Goal: Task Accomplishment & Management: Use online tool/utility

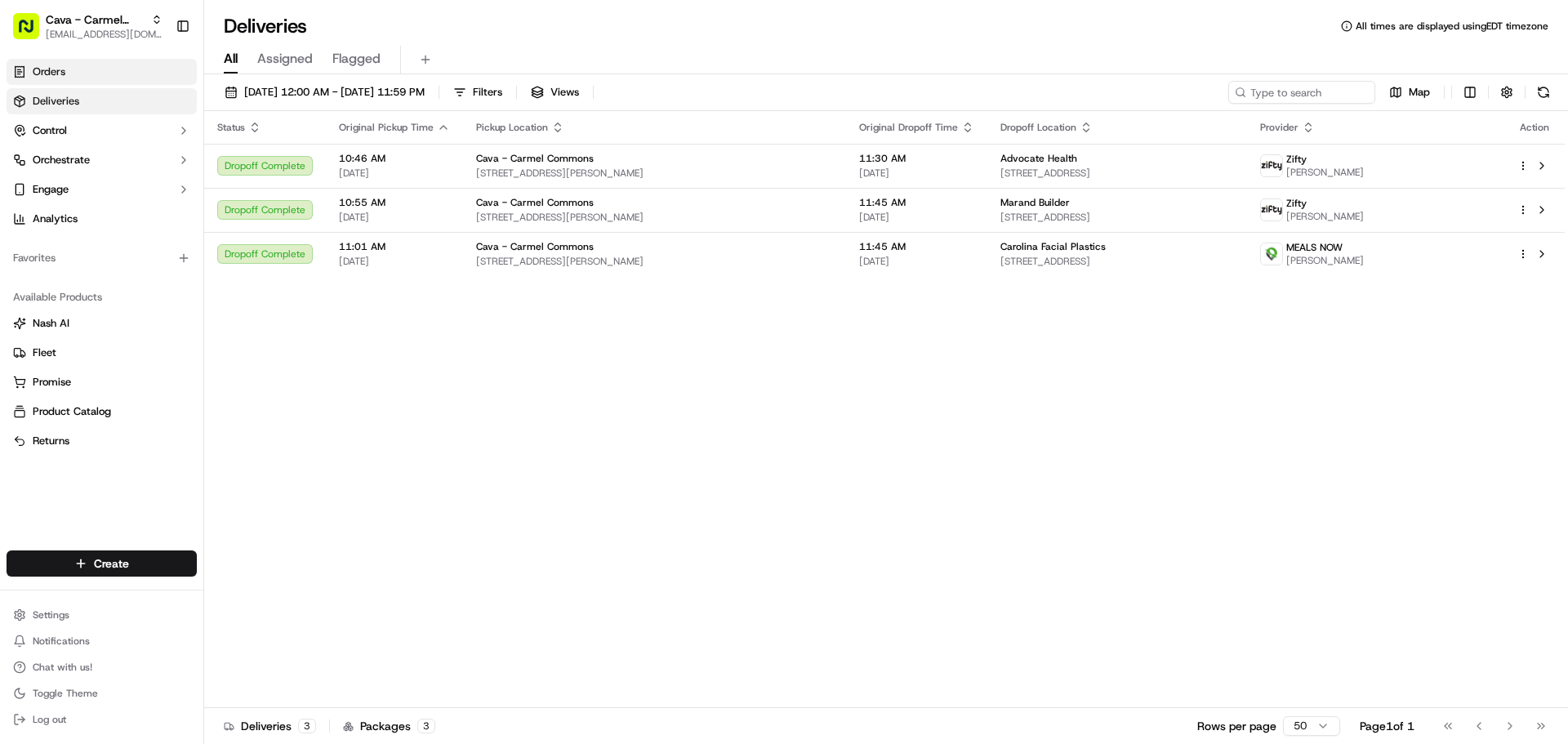
click at [69, 77] on link "Orders" at bounding box center [102, 71] width 191 height 26
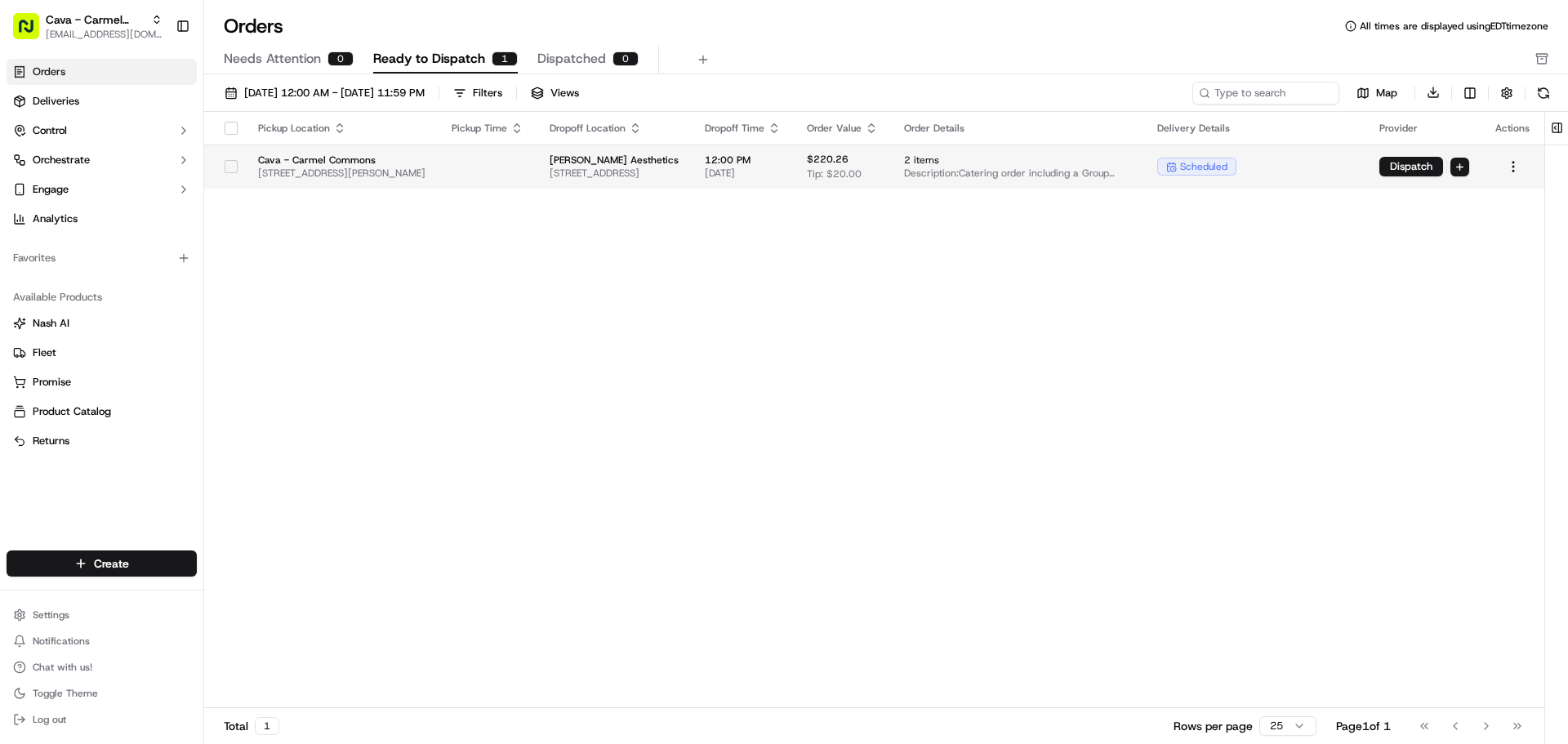
click at [225, 165] on button "button" at bounding box center [231, 167] width 13 height 13
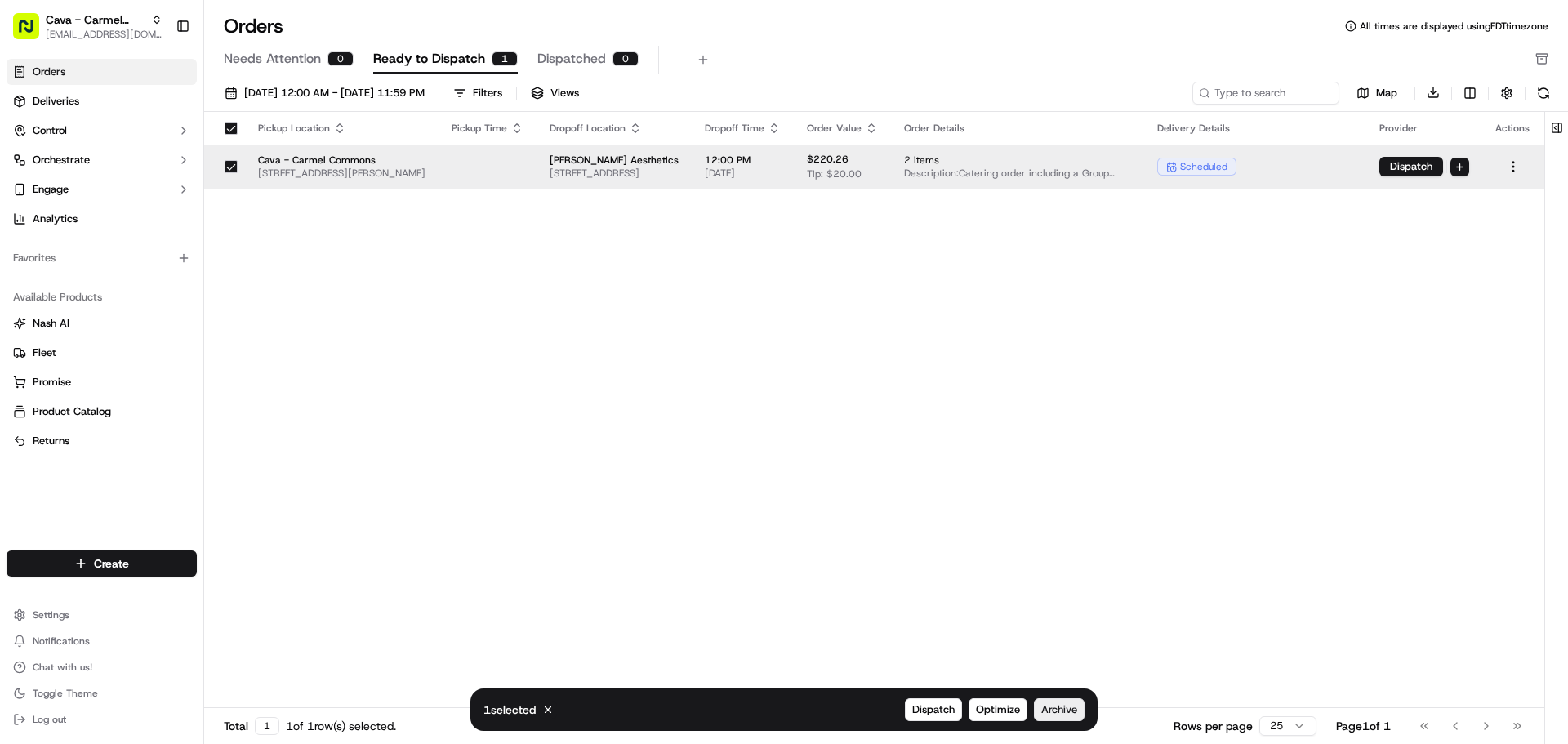
click at [1066, 714] on span "Archive" at bounding box center [1058, 709] width 35 height 14
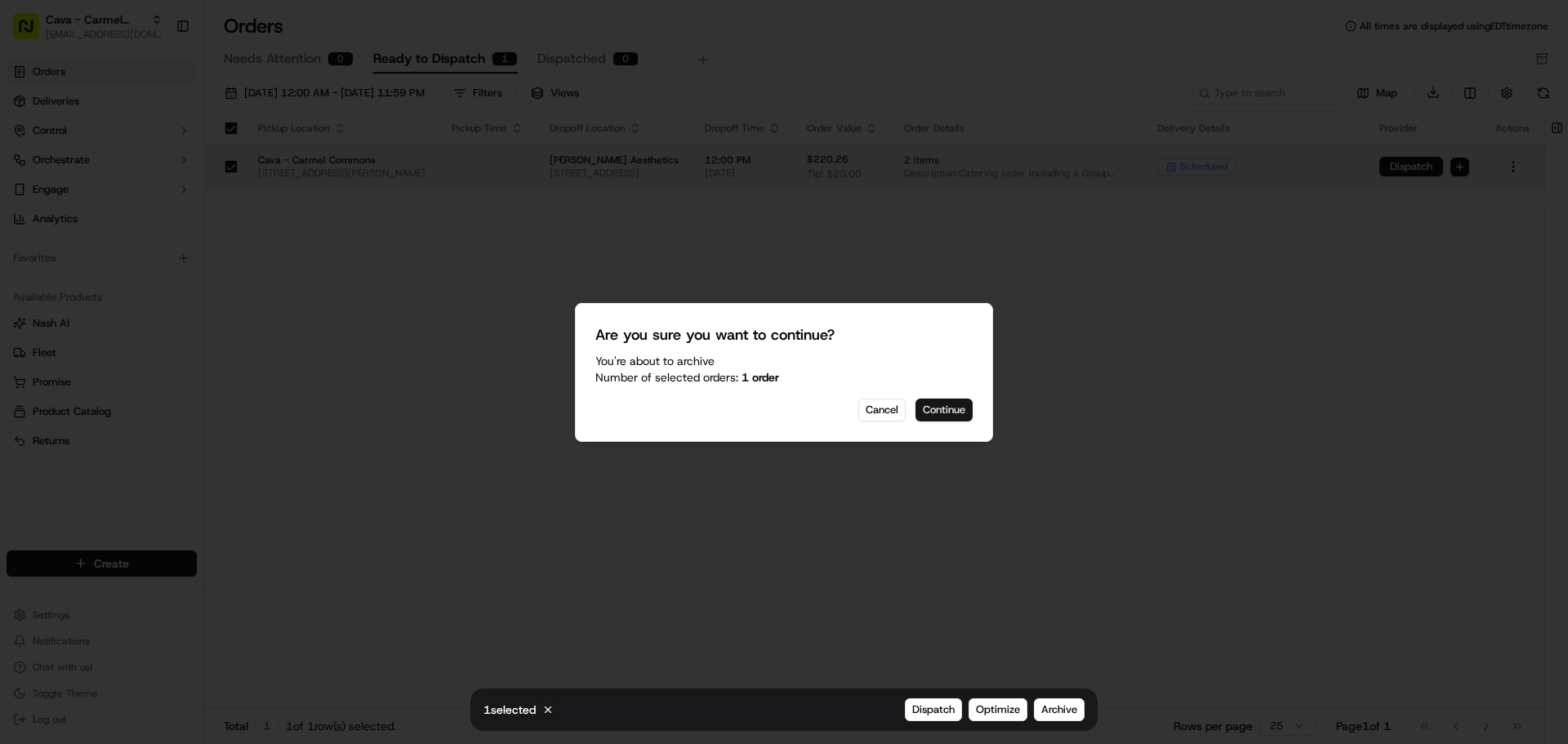
click at [928, 418] on button "Continue" at bounding box center [944, 410] width 58 height 23
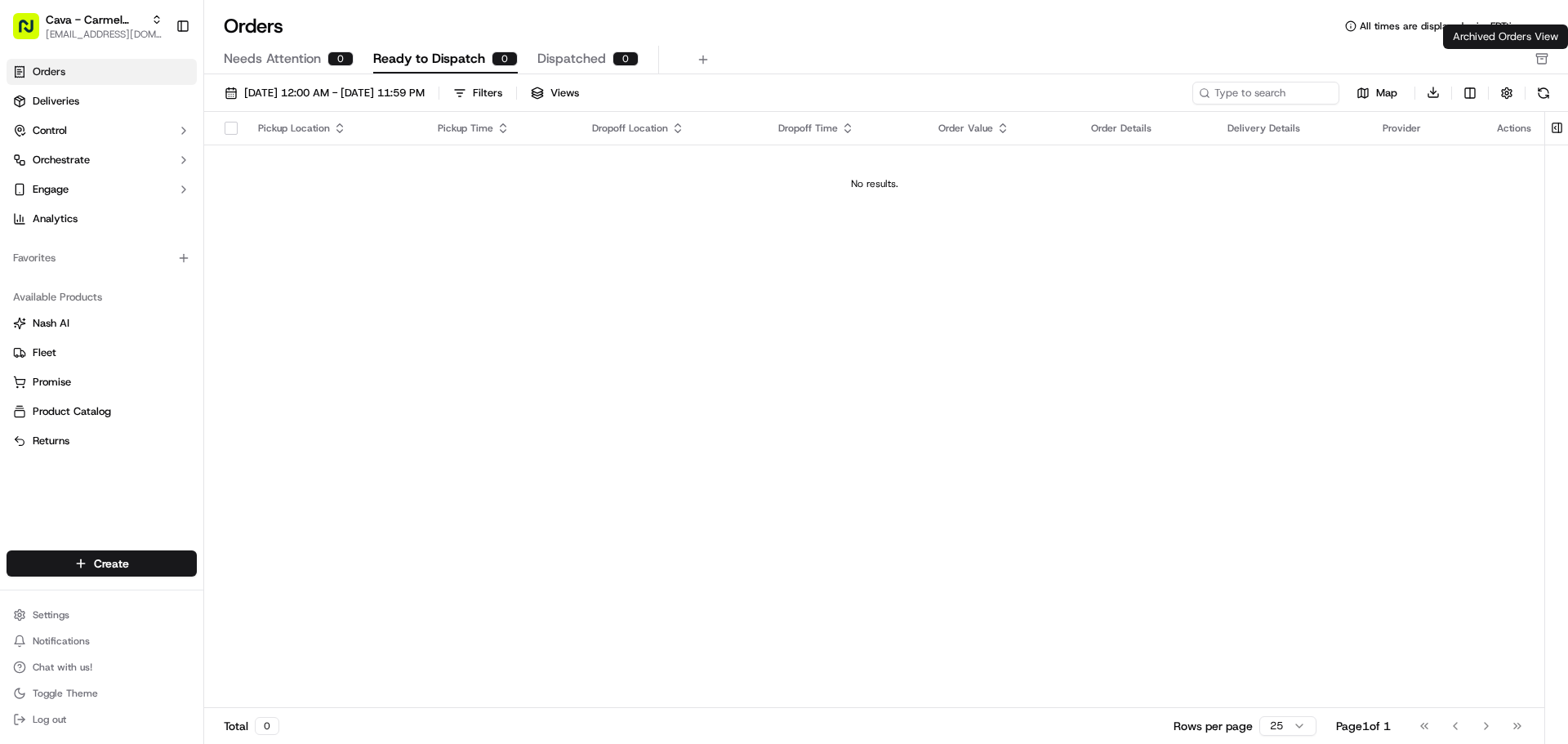
click at [1539, 62] on icon "button" at bounding box center [1542, 59] width 13 height 13
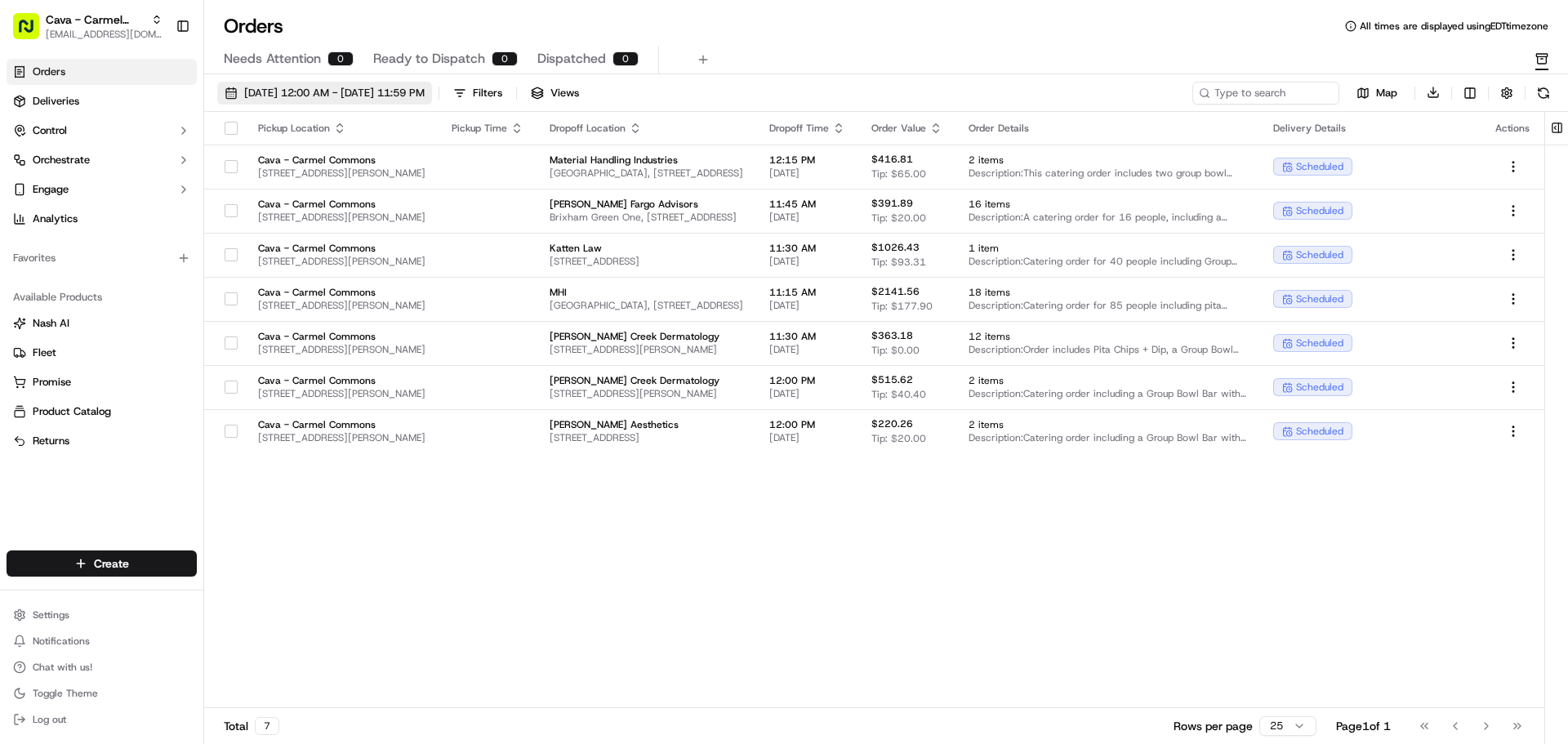
click at [301, 97] on span "[DATE] 12:00 AM - [DATE] 11:59 PM" at bounding box center [334, 92] width 180 height 14
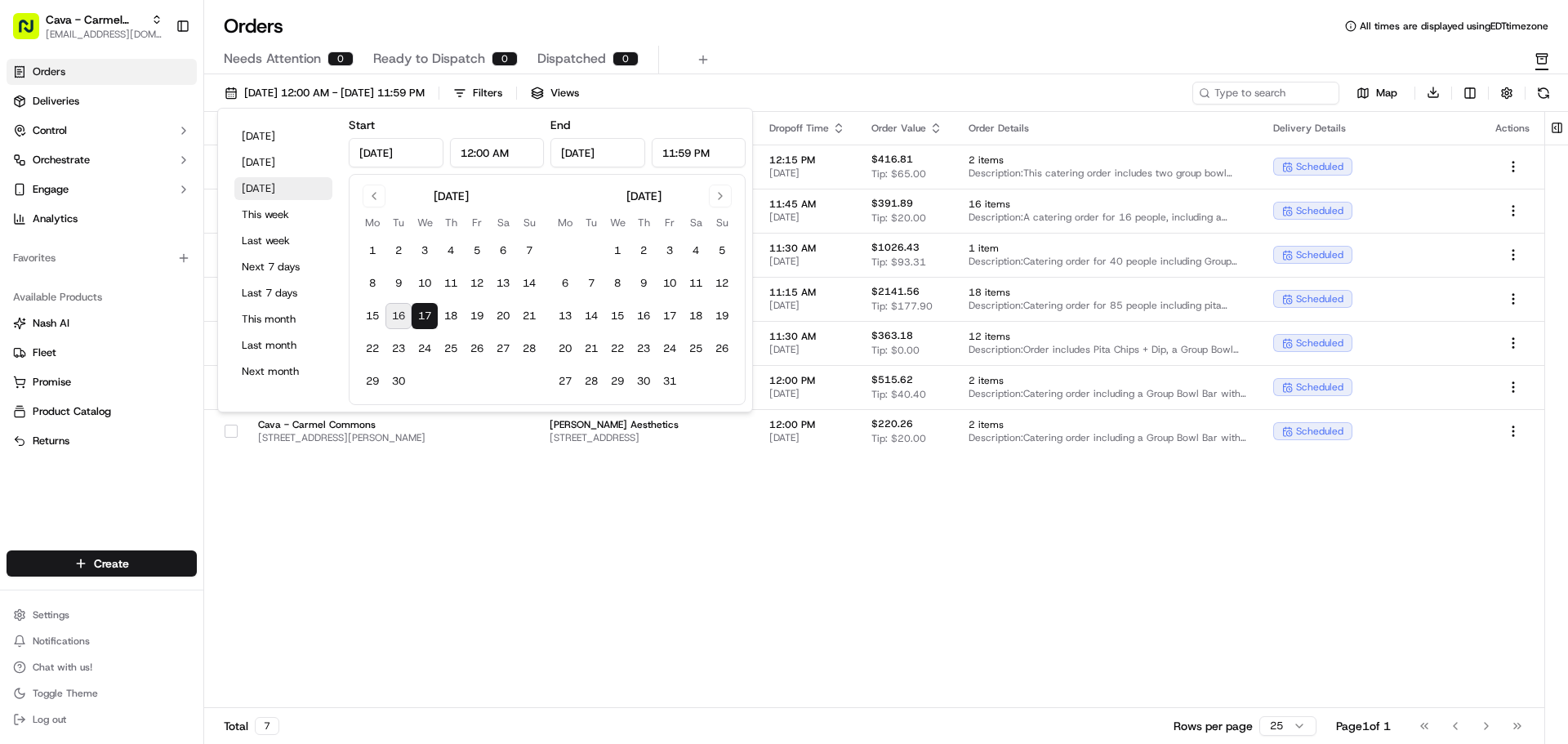
click at [267, 182] on button "[DATE]" at bounding box center [284, 189] width 98 height 23
click at [868, 78] on div "[DATE] 12:00 AM - [DATE] 11:59 PM Filters Views Map Download Pickup Location Pi…" at bounding box center [886, 415] width 1364 height 682
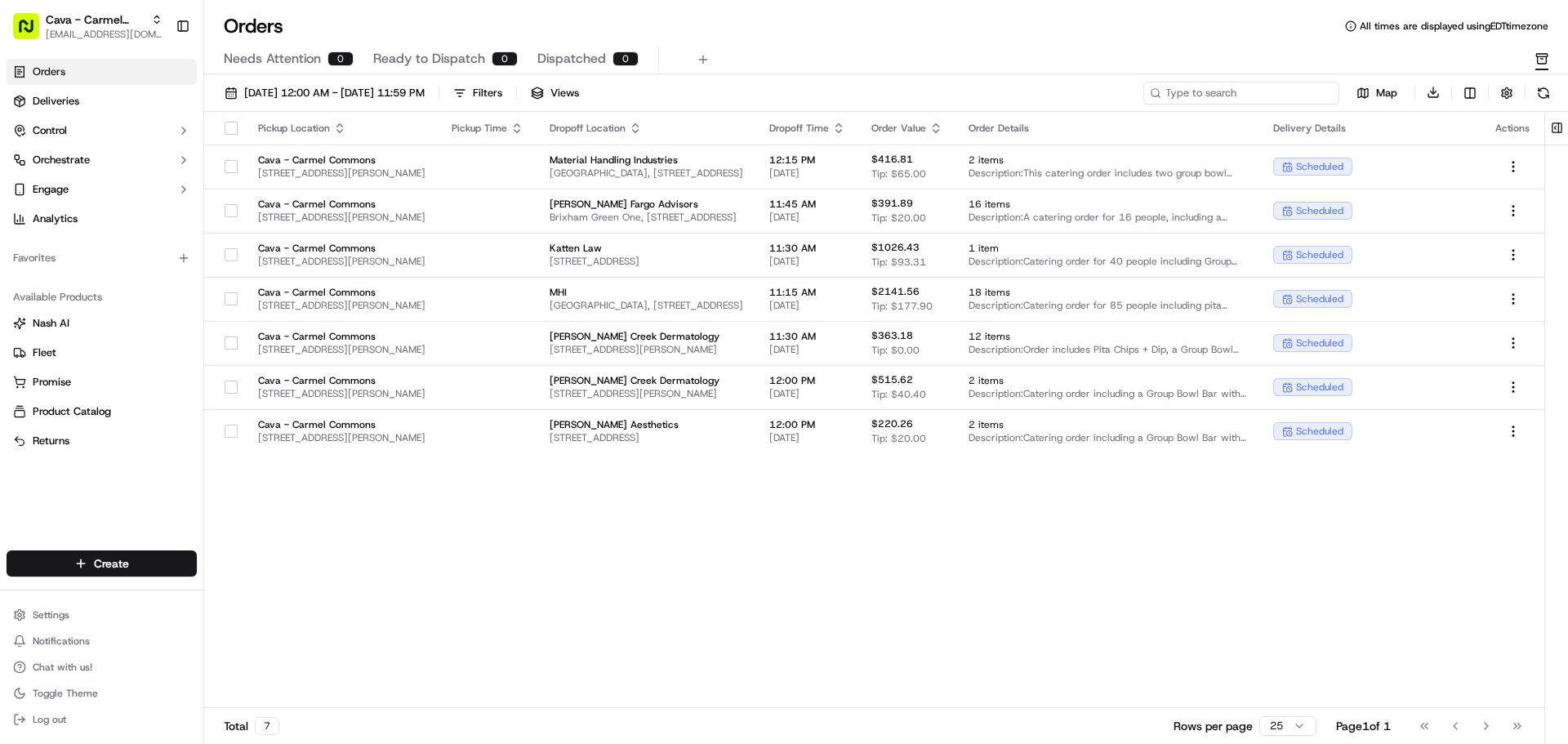
click at [1232, 93] on input at bounding box center [1241, 93] width 196 height 23
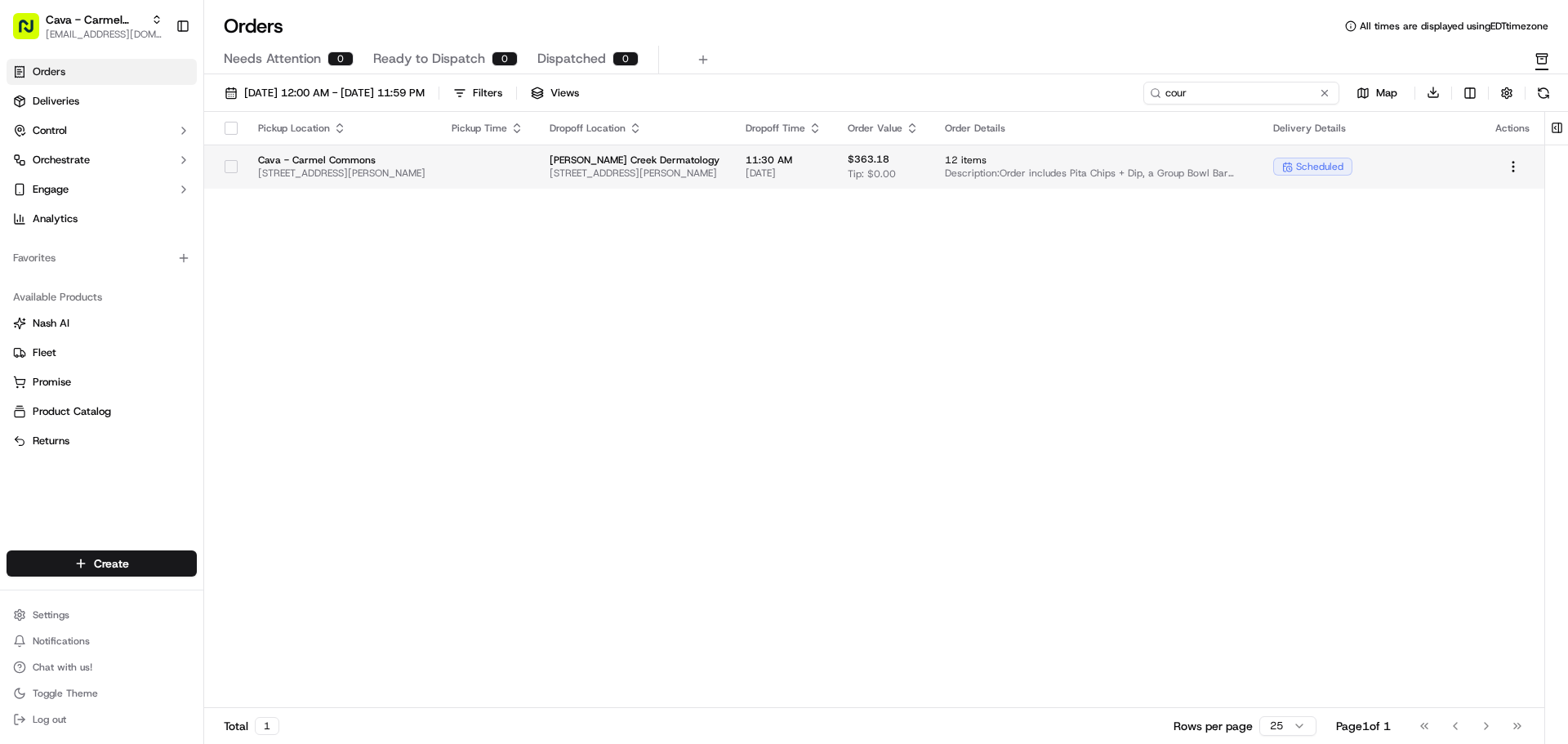
type input "cour"
click at [643, 185] on td "[PERSON_NAME] Creek Dermatology [STREET_ADDRESS][PERSON_NAME]" at bounding box center [634, 167] width 196 height 44
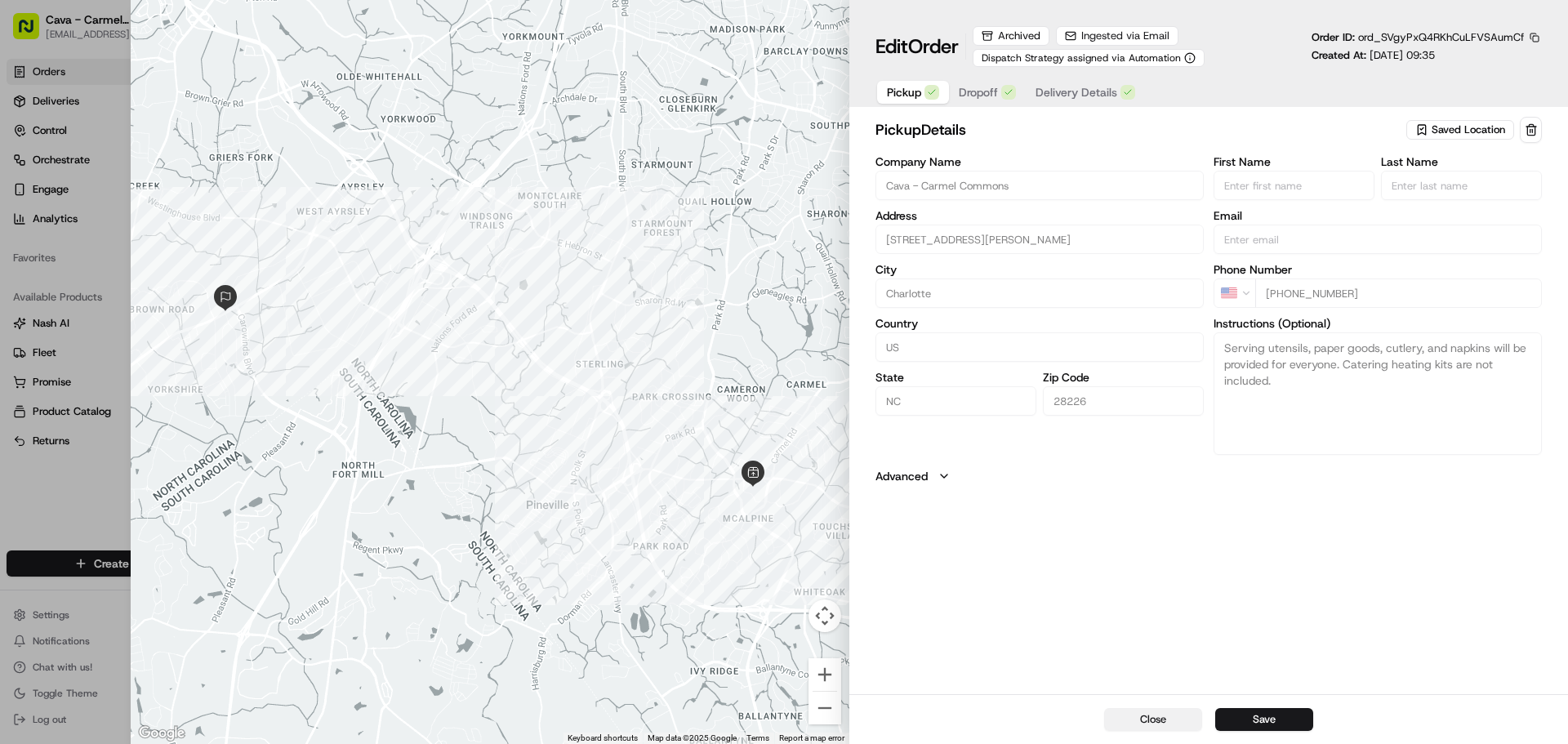
click at [1166, 716] on button "Close" at bounding box center [1153, 720] width 98 height 23
type input "+1"
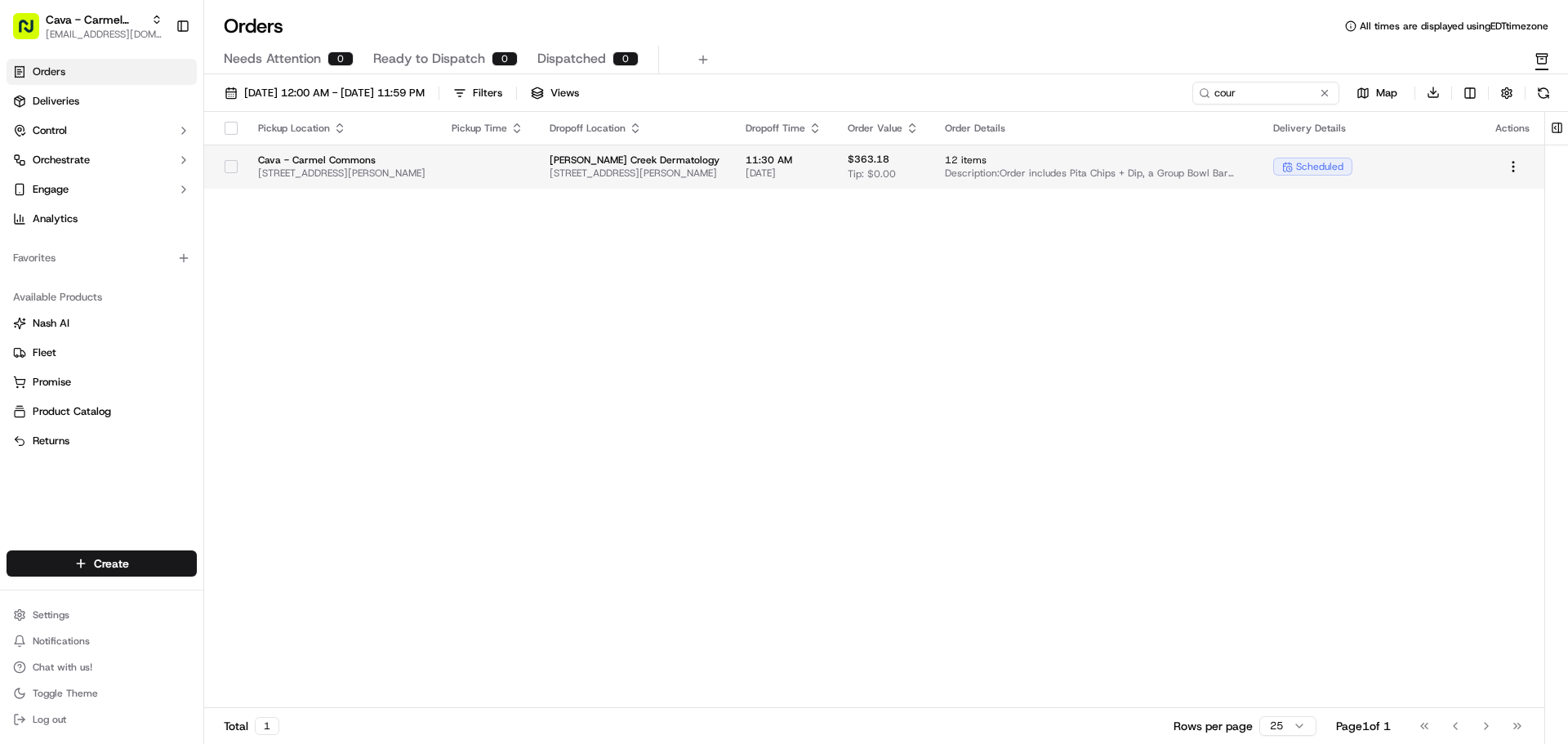
click at [234, 169] on button "button" at bounding box center [231, 167] width 13 height 13
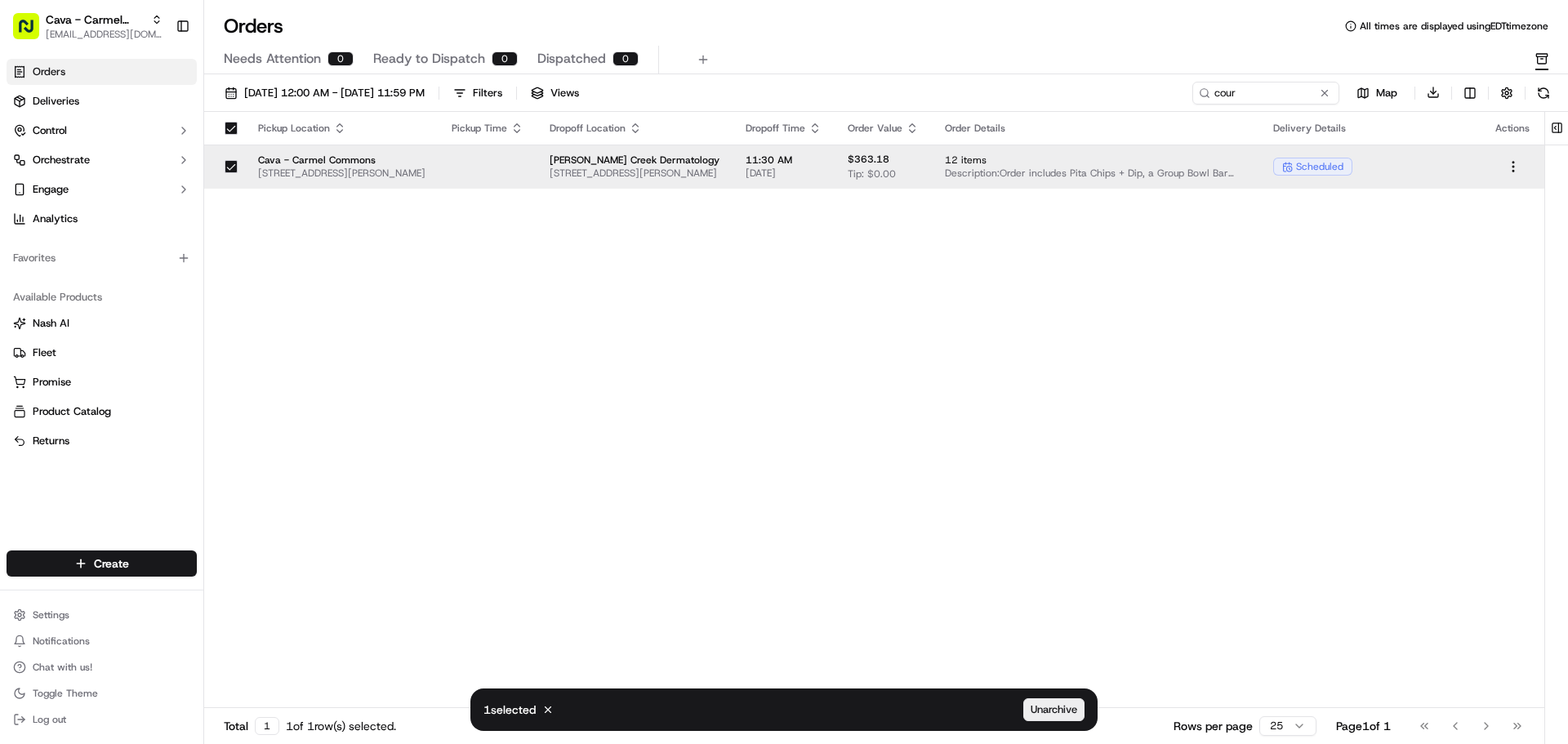
click at [1074, 709] on span "Unarchive" at bounding box center [1053, 709] width 47 height 14
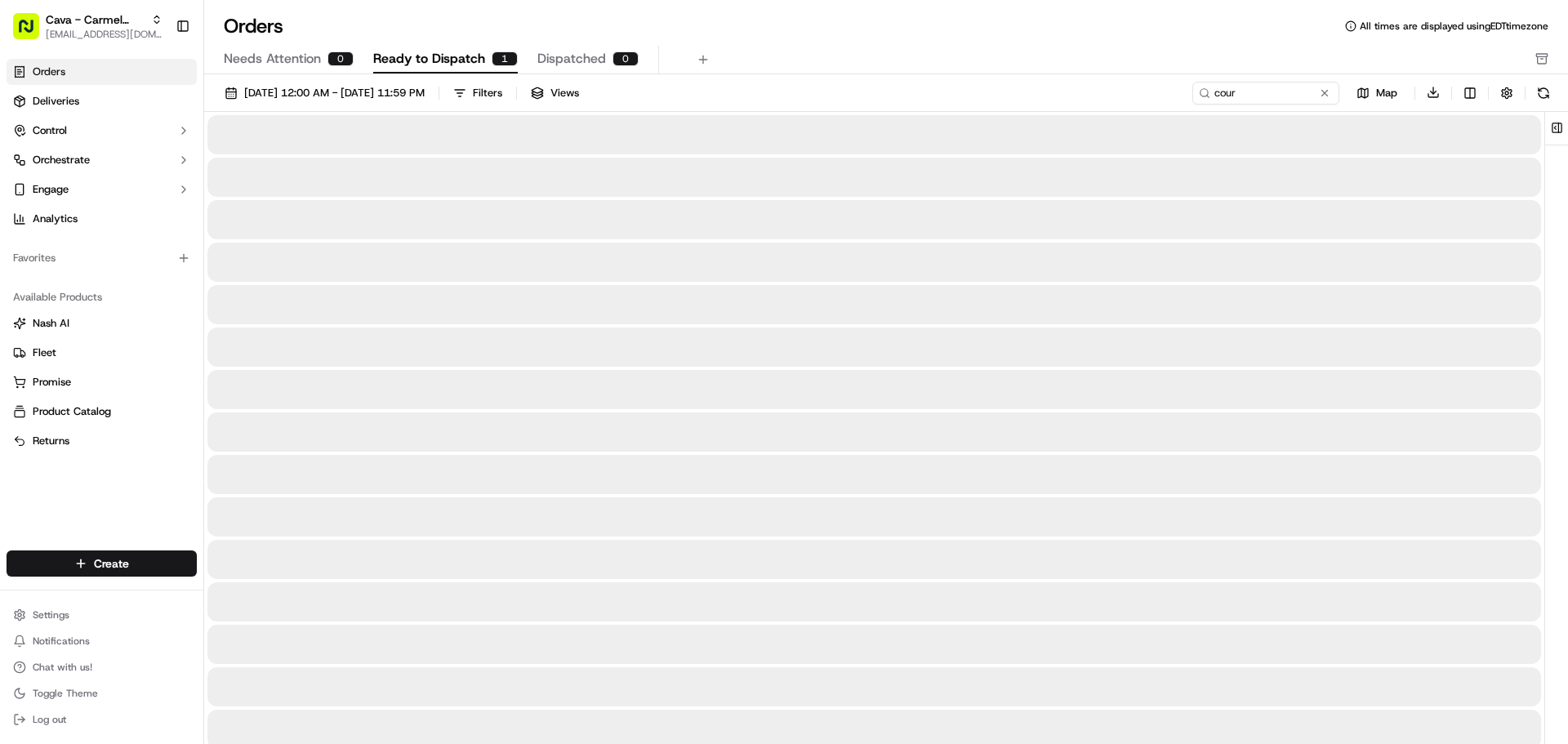
click at [430, 58] on span "Ready to Dispatch" at bounding box center [428, 58] width 112 height 19
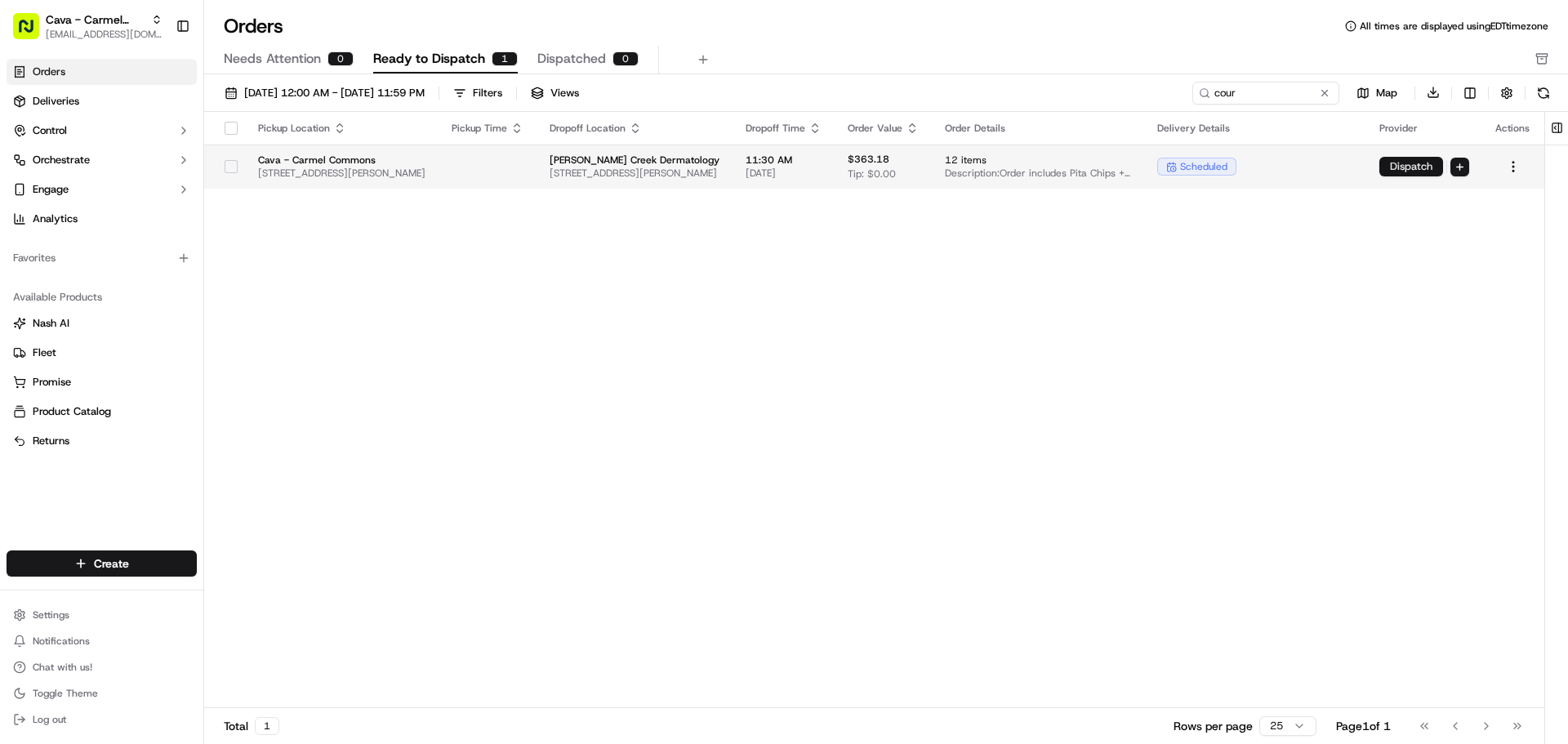
click at [1438, 169] on button "Dispatch" at bounding box center [1411, 167] width 63 height 19
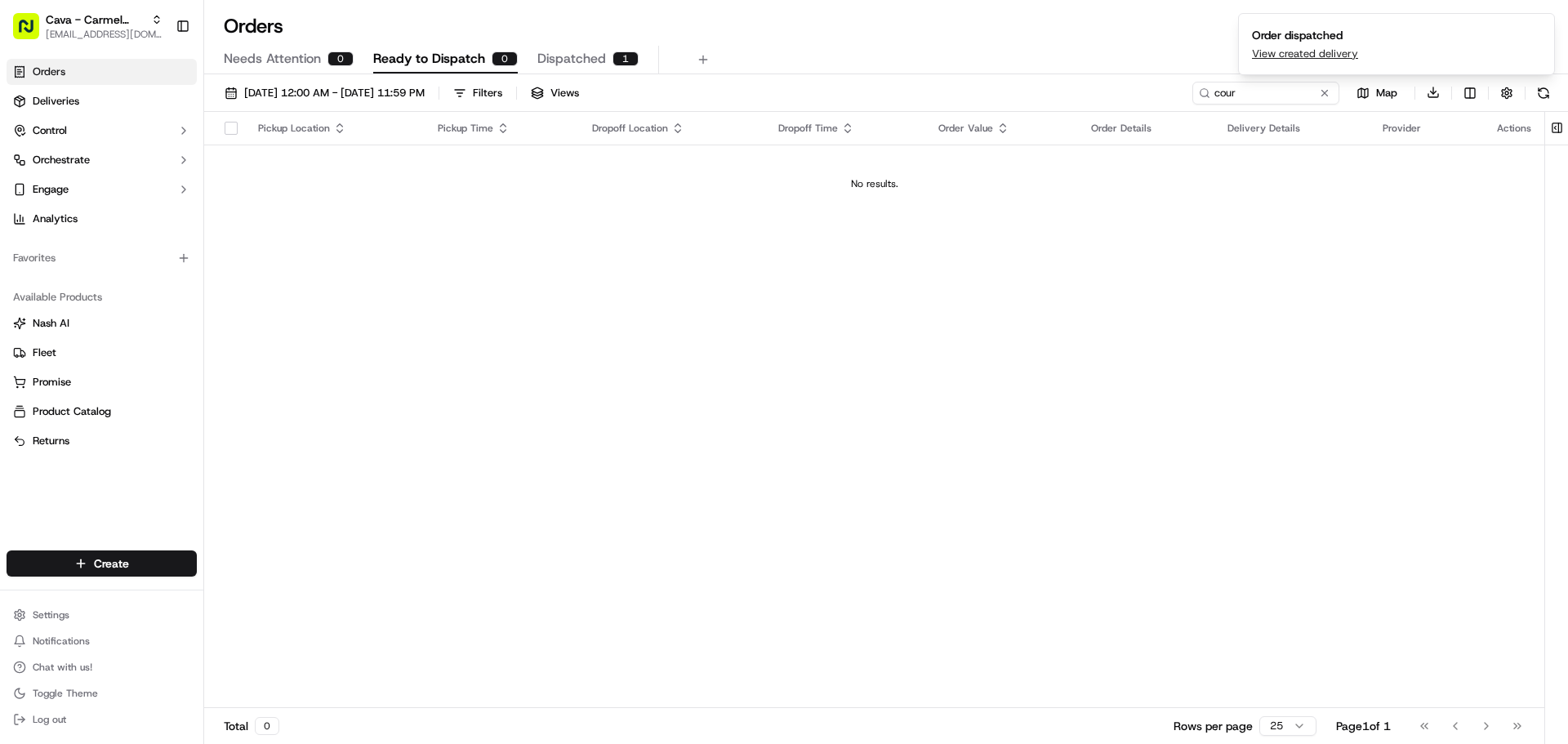
click at [551, 58] on span "Dispatched" at bounding box center [572, 58] width 69 height 19
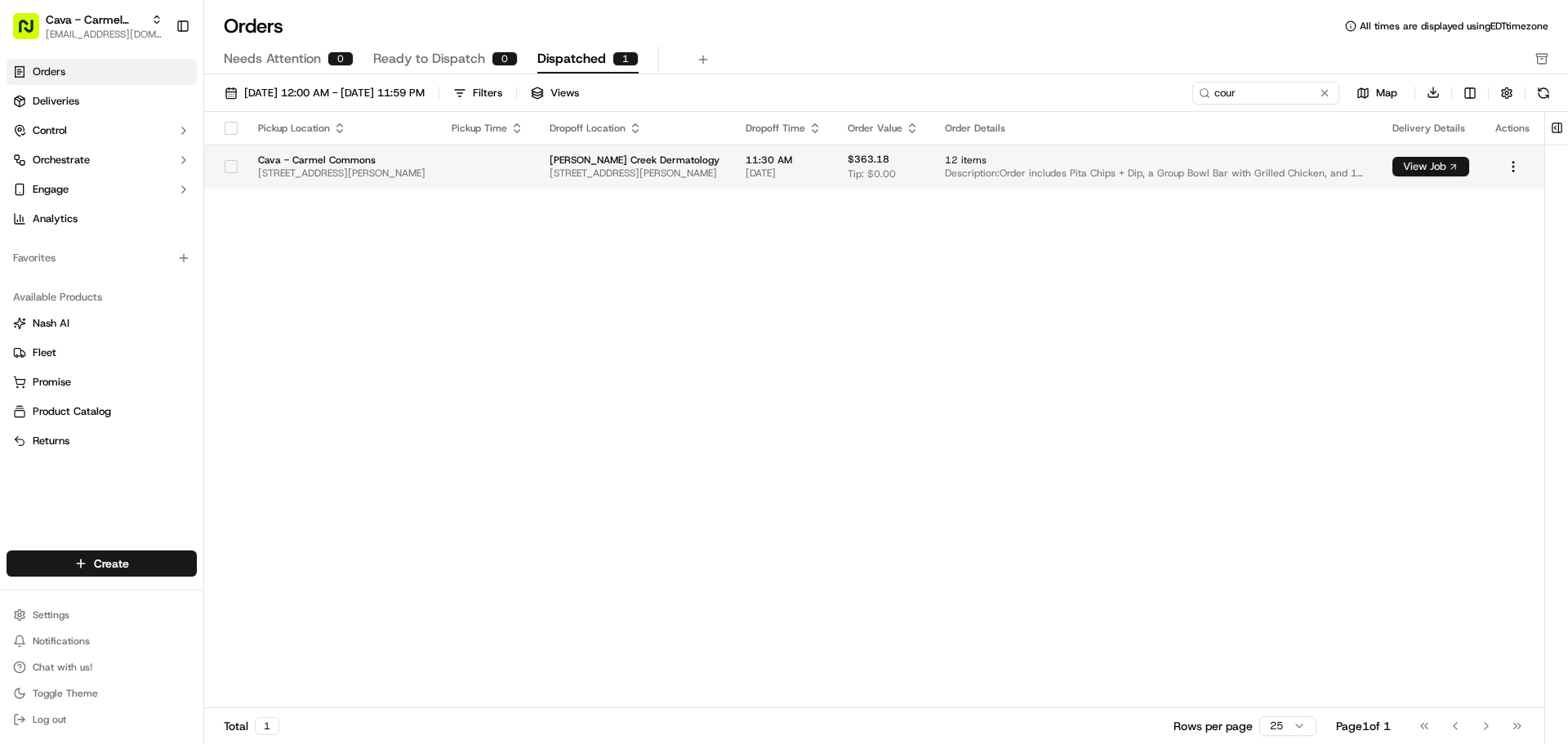
click at [1428, 164] on button "View Job" at bounding box center [1431, 167] width 77 height 19
click at [47, 77] on span "Orders" at bounding box center [49, 71] width 33 height 14
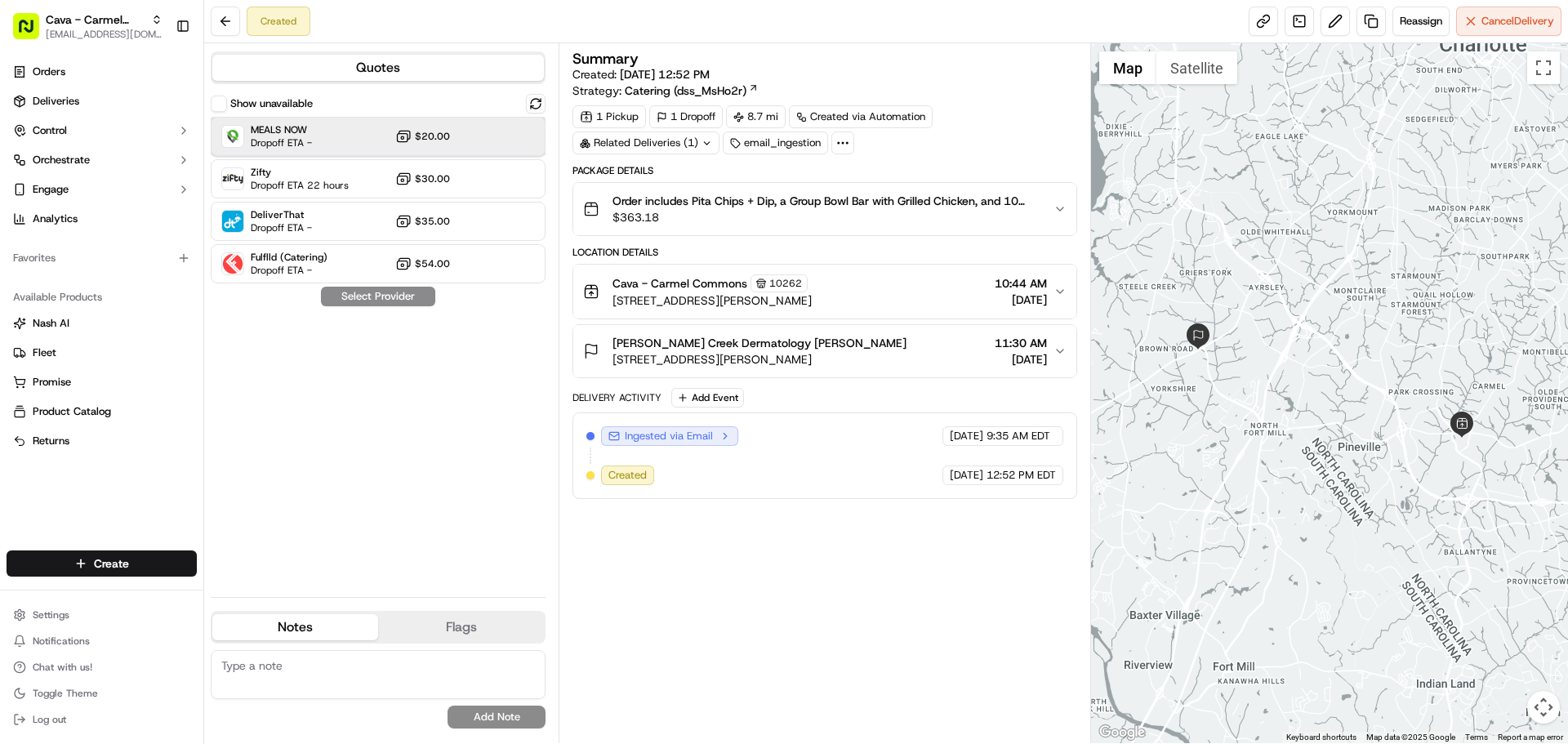
click at [466, 142] on div "MEALS NOW Dropoff ETA - $20.00" at bounding box center [378, 136] width 334 height 39
click at [218, 109] on button "Show unavailable" at bounding box center [219, 104] width 16 height 16
click at [417, 296] on button "Assign Provider" at bounding box center [378, 296] width 116 height 19
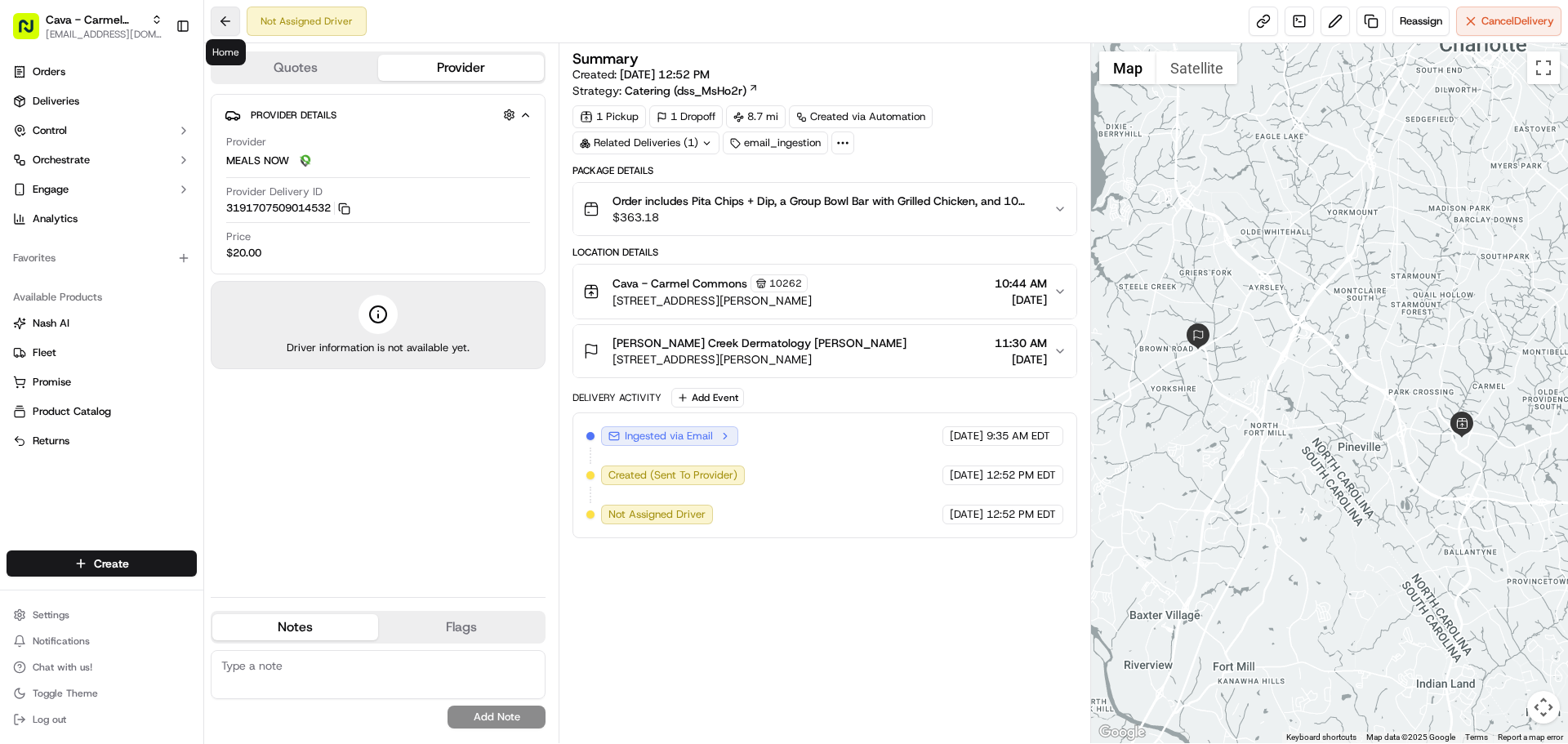
click at [228, 25] on button at bounding box center [225, 21] width 30 height 30
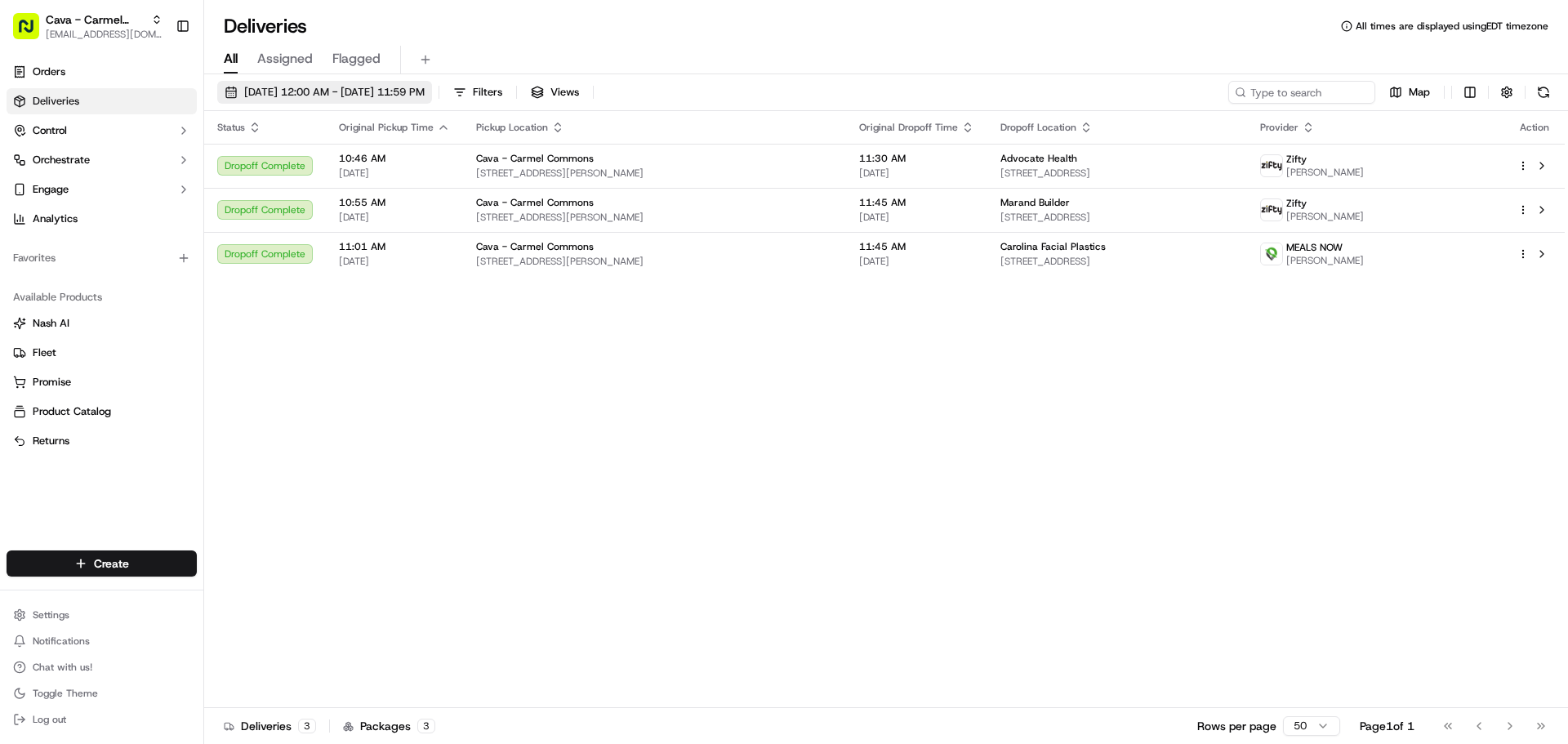
click at [245, 91] on span "[DATE] 12:00 AM - [DATE] 11:59 PM" at bounding box center [334, 92] width 180 height 14
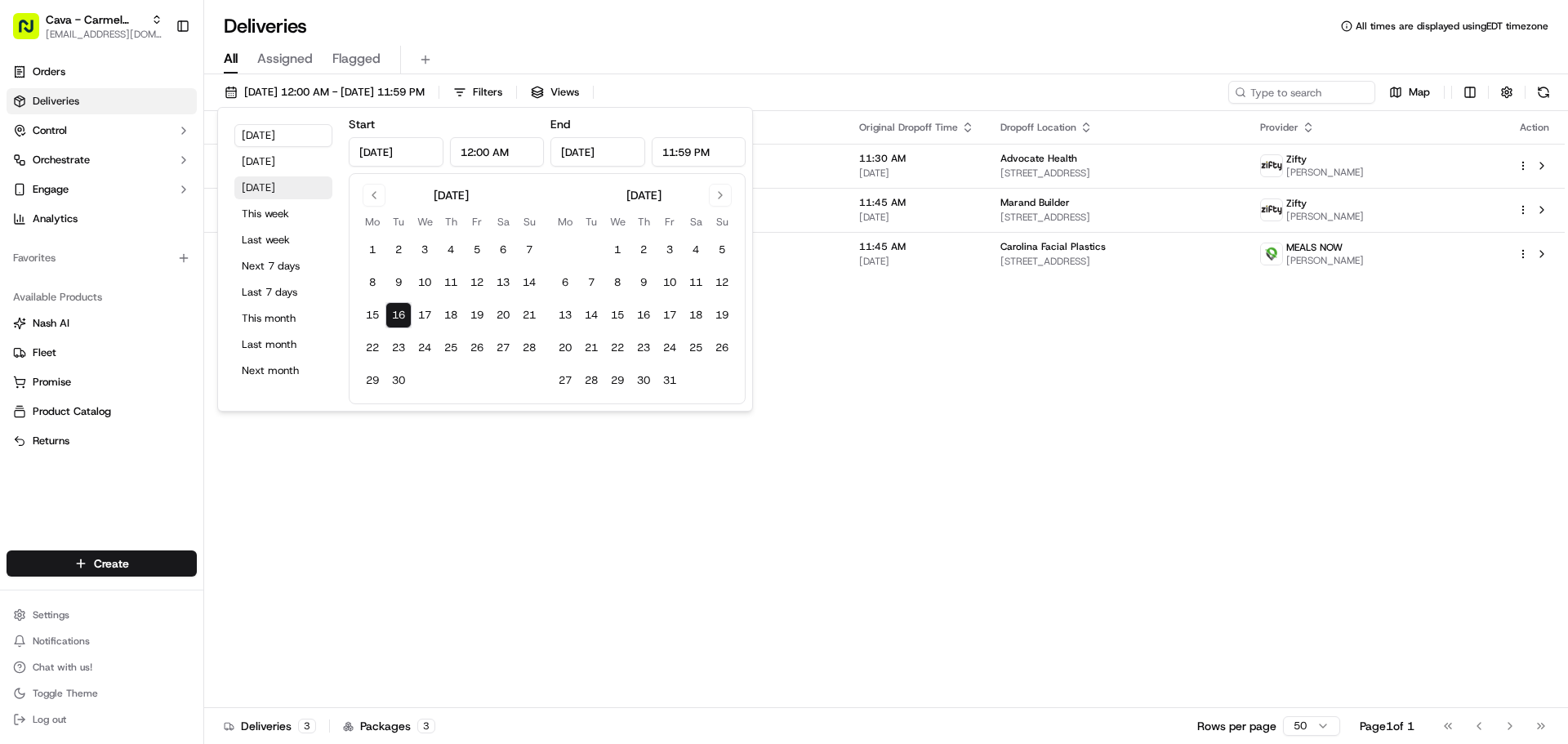
click at [267, 187] on button "[DATE]" at bounding box center [284, 188] width 98 height 23
type input "[DATE]"
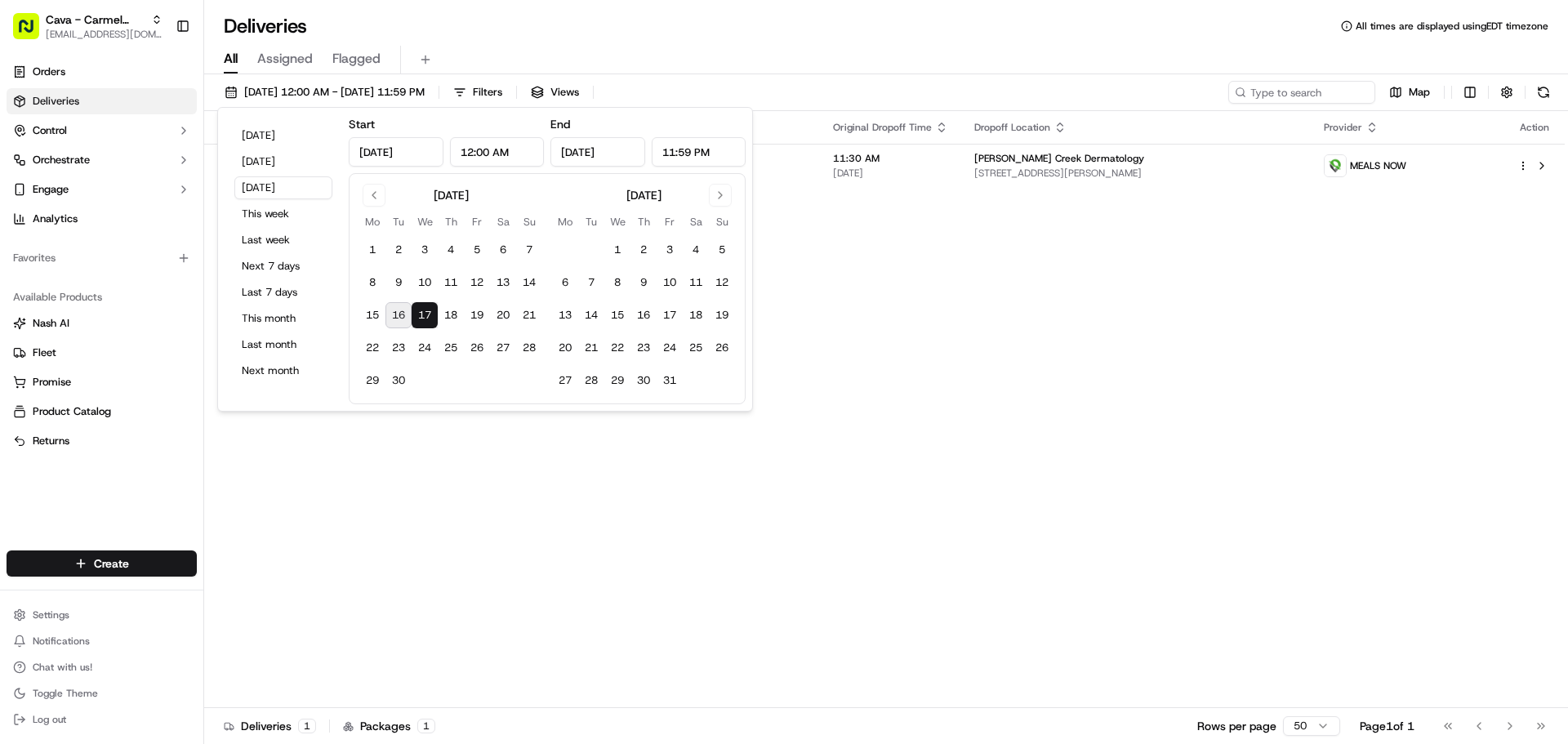
click at [832, 505] on div "Status Original Pickup Time Pickup Location Original Dropoff Time Dropoff Locat…" at bounding box center [884, 409] width 1360 height 597
